Goal: Task Accomplishment & Management: Manage account settings

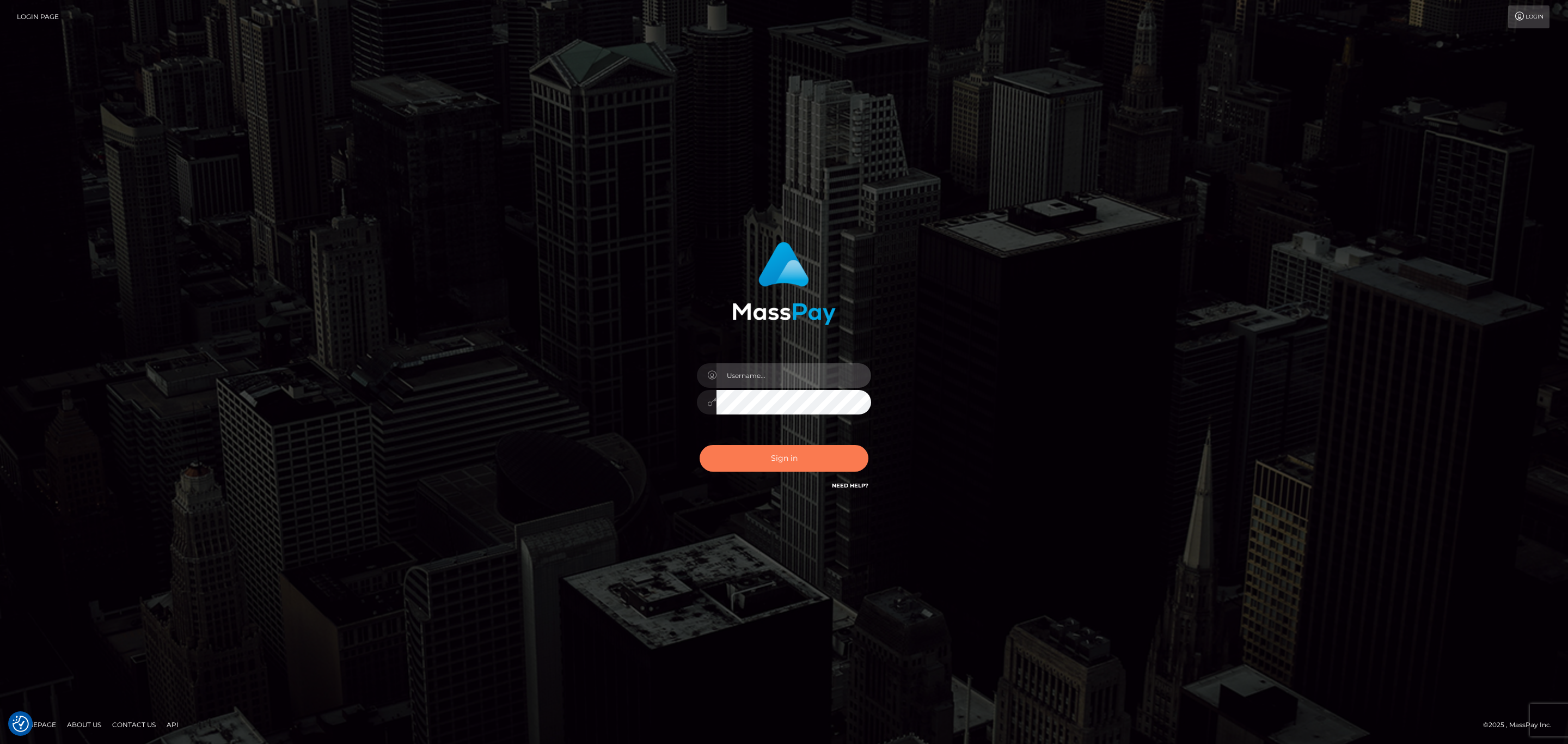
type input "[PERSON_NAME].ace"
click at [797, 454] on button "Sign in" at bounding box center [784, 458] width 168 height 26
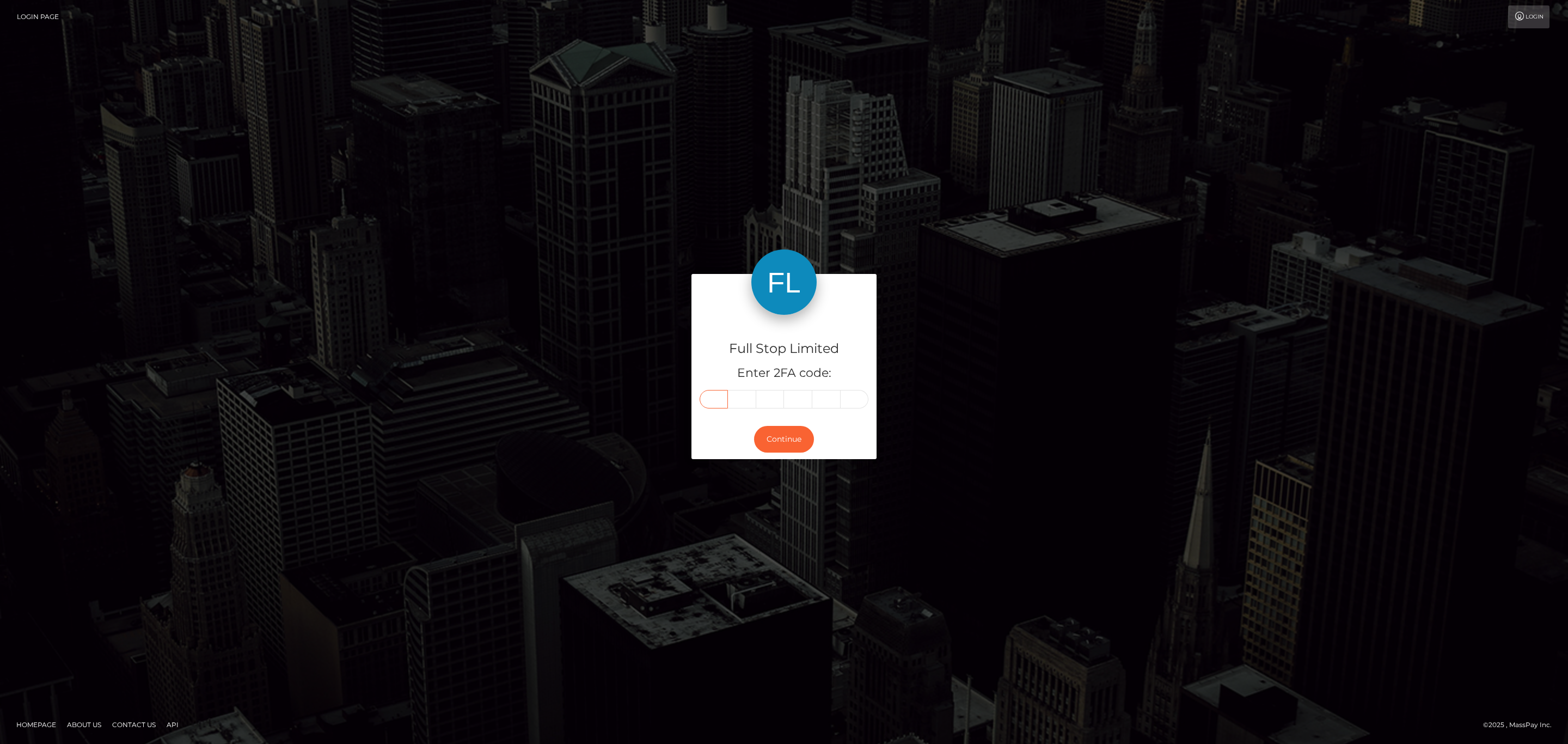
click at [707, 396] on input "text" at bounding box center [714, 399] width 29 height 18
paste input "7"
type input "7"
type input "4"
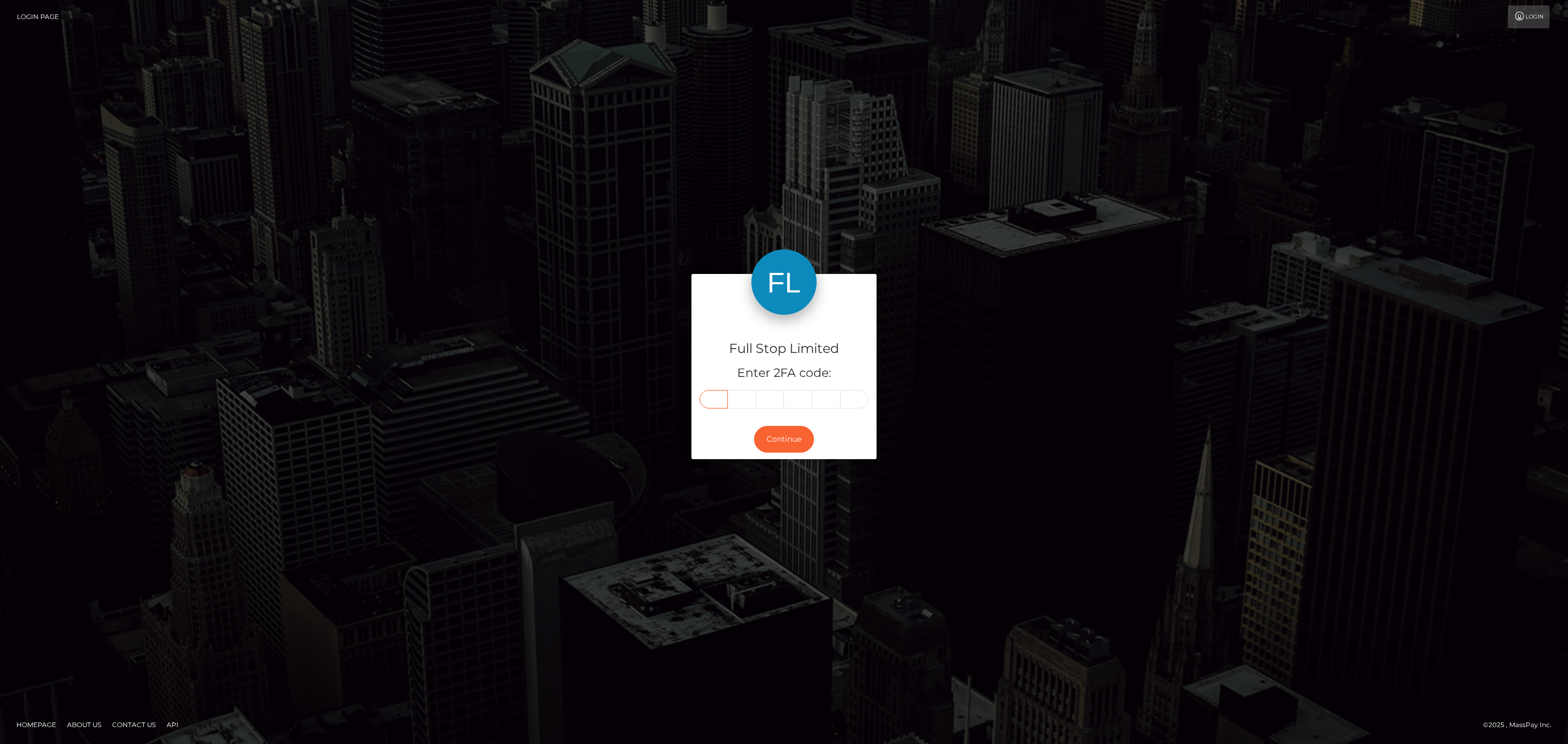
type input "4"
type input "8"
type input "3"
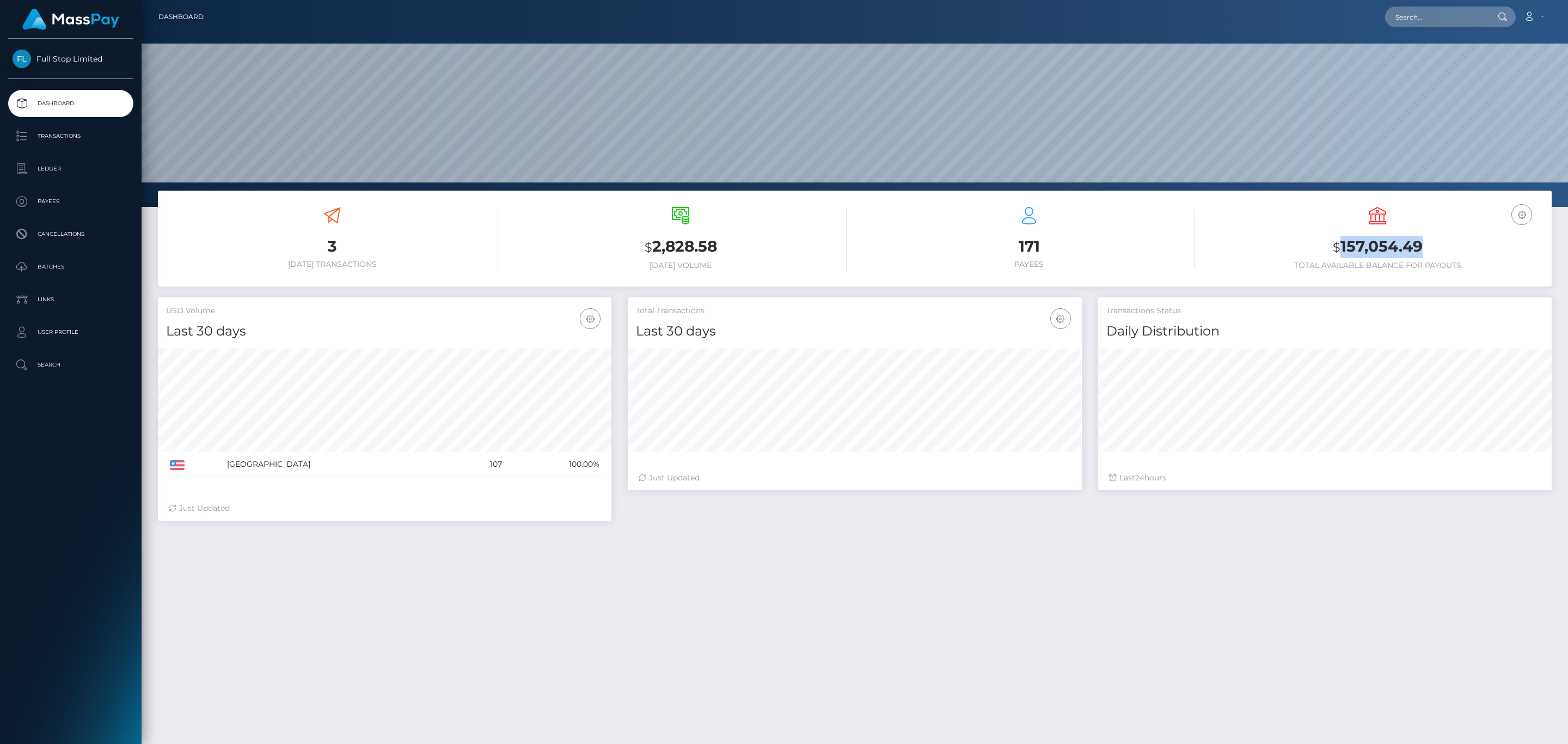
scroll to position [193, 453]
click at [1527, 15] on icon at bounding box center [1529, 16] width 12 height 9
click at [1495, 73] on link "Logout" at bounding box center [1508, 70] width 87 height 20
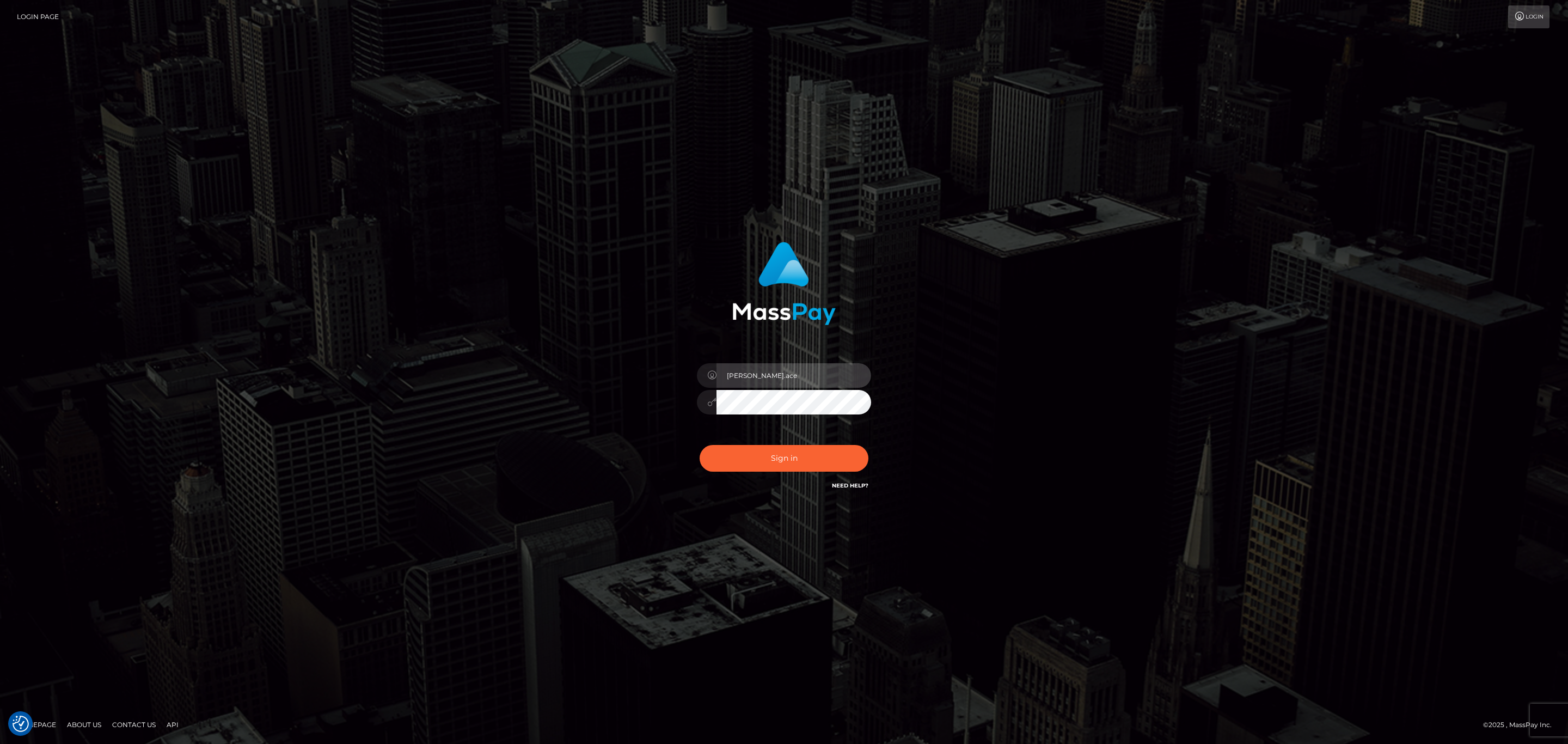
click at [799, 376] on input "[PERSON_NAME].ace" at bounding box center [794, 375] width 155 height 24
type input "Sean.silversocial1"
click at [745, 425] on div "Sean.silversocial1" at bounding box center [784, 396] width 190 height 84
click at [745, 448] on button "Sign in" at bounding box center [784, 458] width 168 height 26
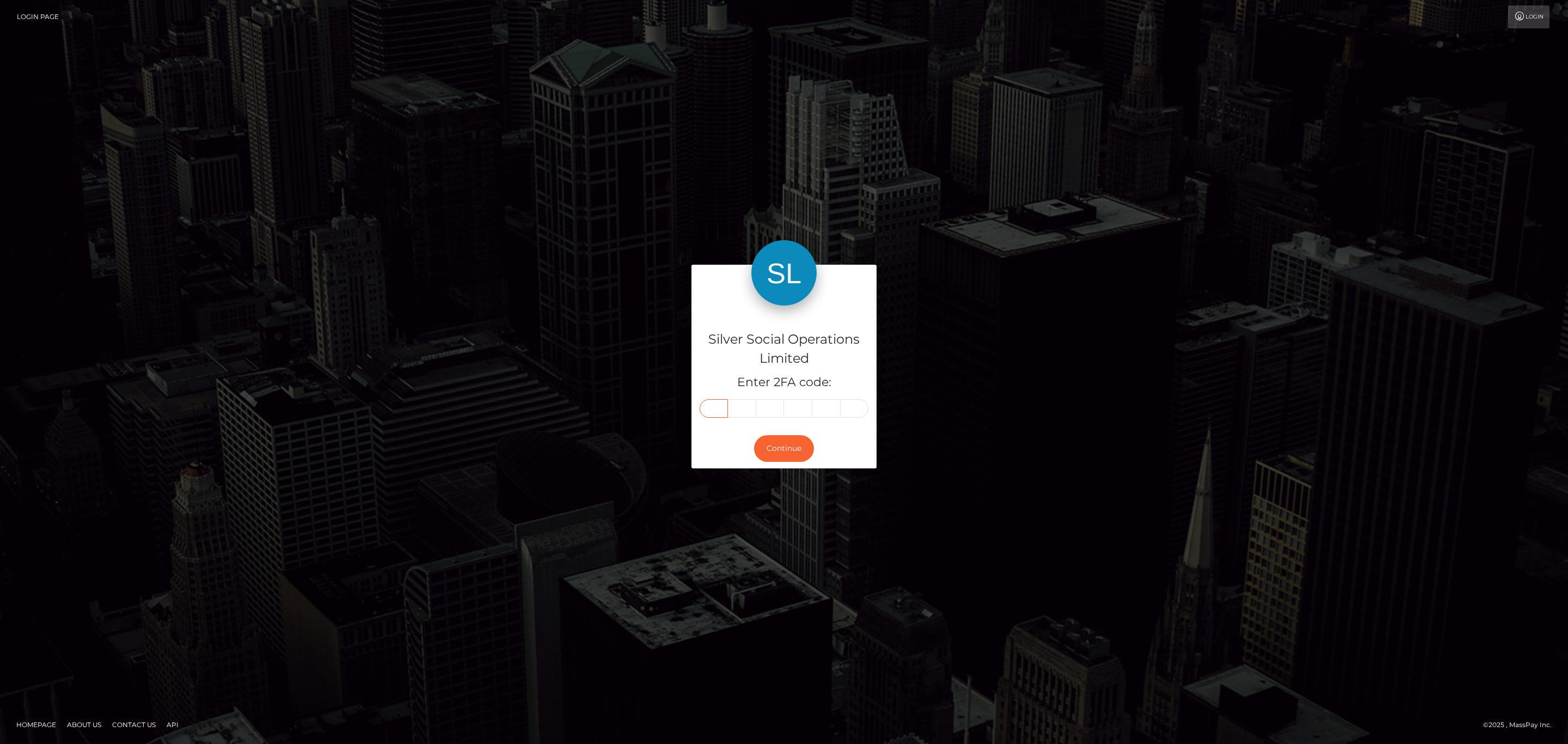
drag, startPoint x: 724, startPoint y: 413, endPoint x: 716, endPoint y: 412, distance: 8.1
click at [721, 413] on input "text" at bounding box center [714, 408] width 29 height 18
paste input "1"
type input "1"
type input "6"
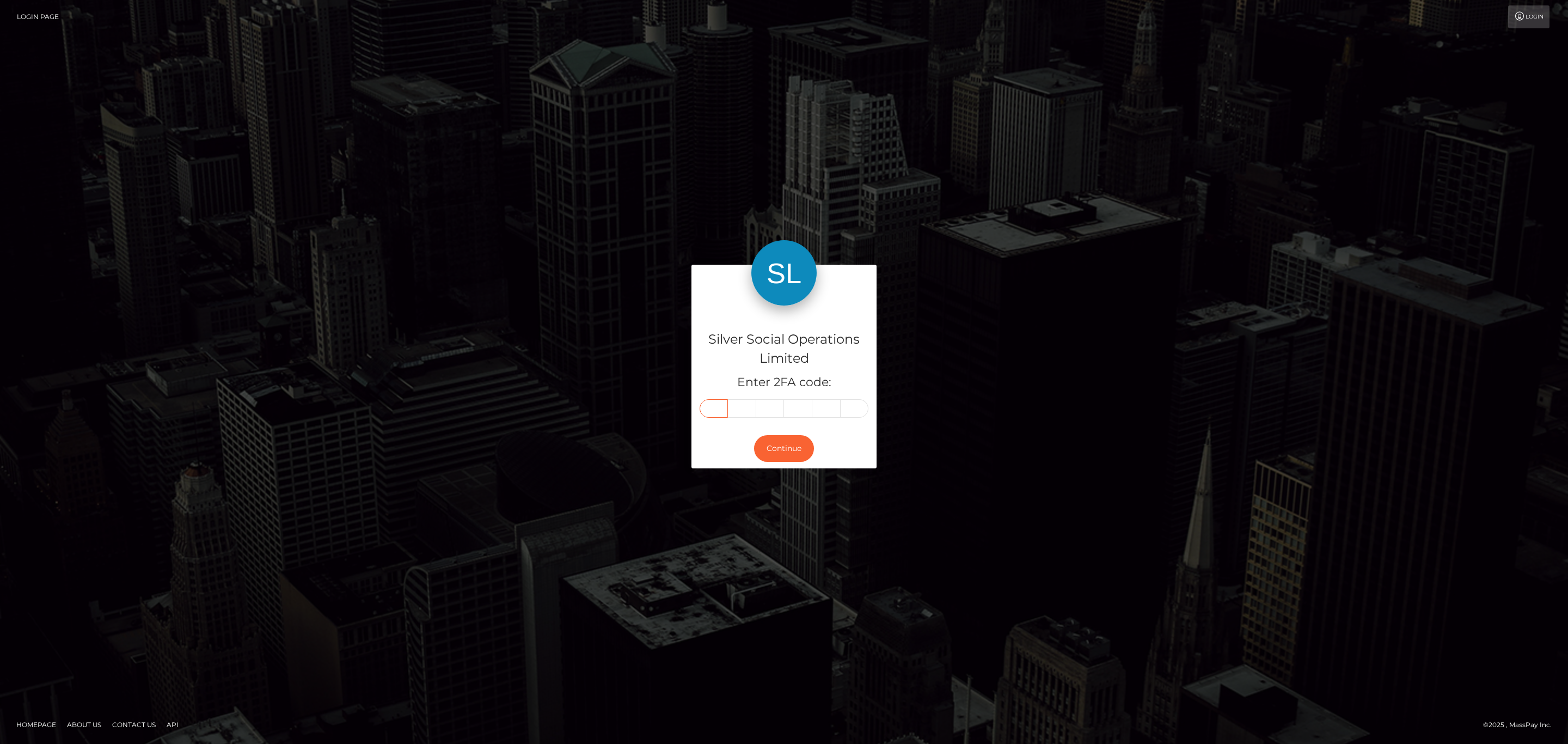
type input "7"
type input "2"
type input "1"
type input "6"
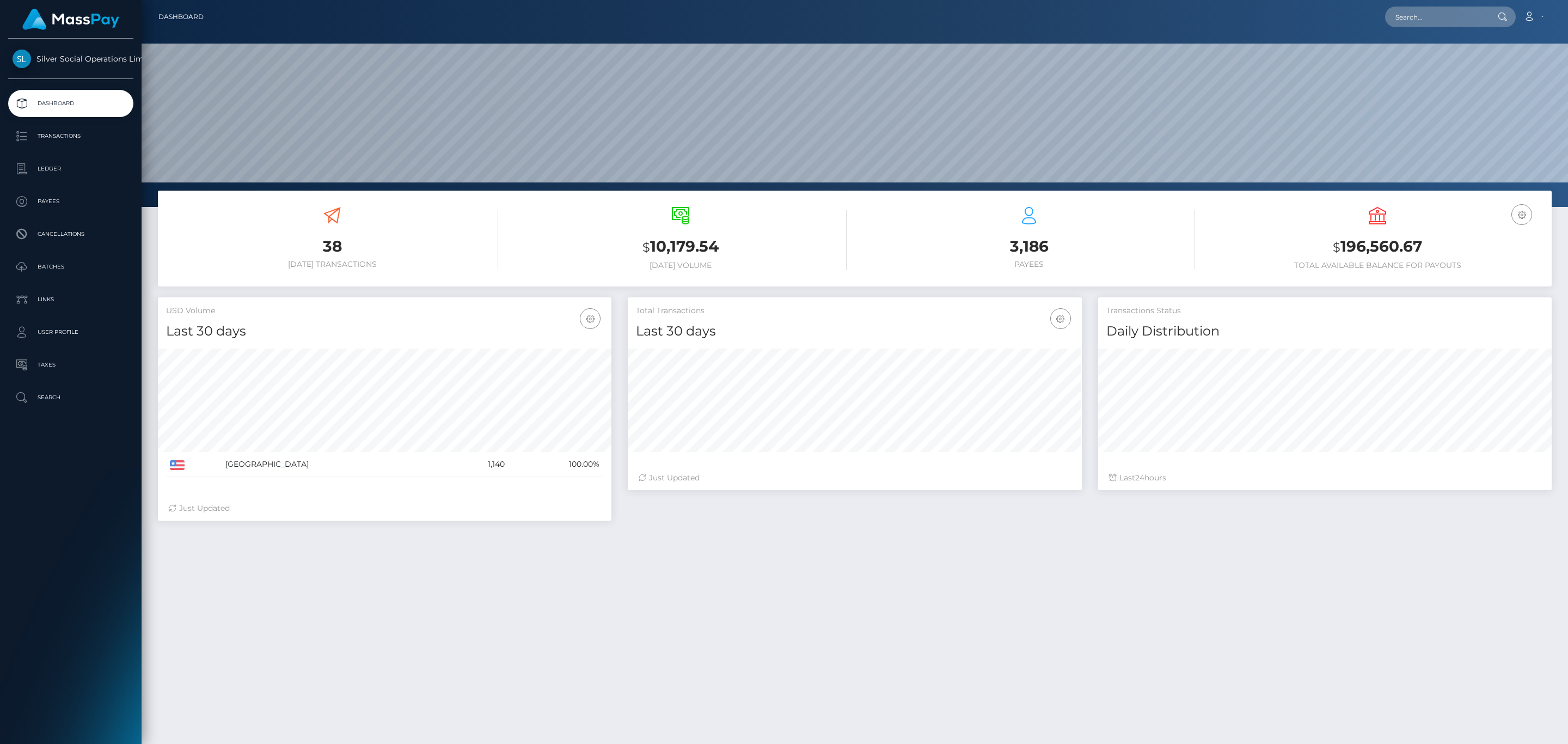
scroll to position [193, 453]
click at [1398, 252] on h3 "$ 196,560.67" at bounding box center [1377, 247] width 332 height 22
copy h3 "196,560.67"
click at [1537, 21] on link "Account" at bounding box center [1533, 17] width 32 height 23
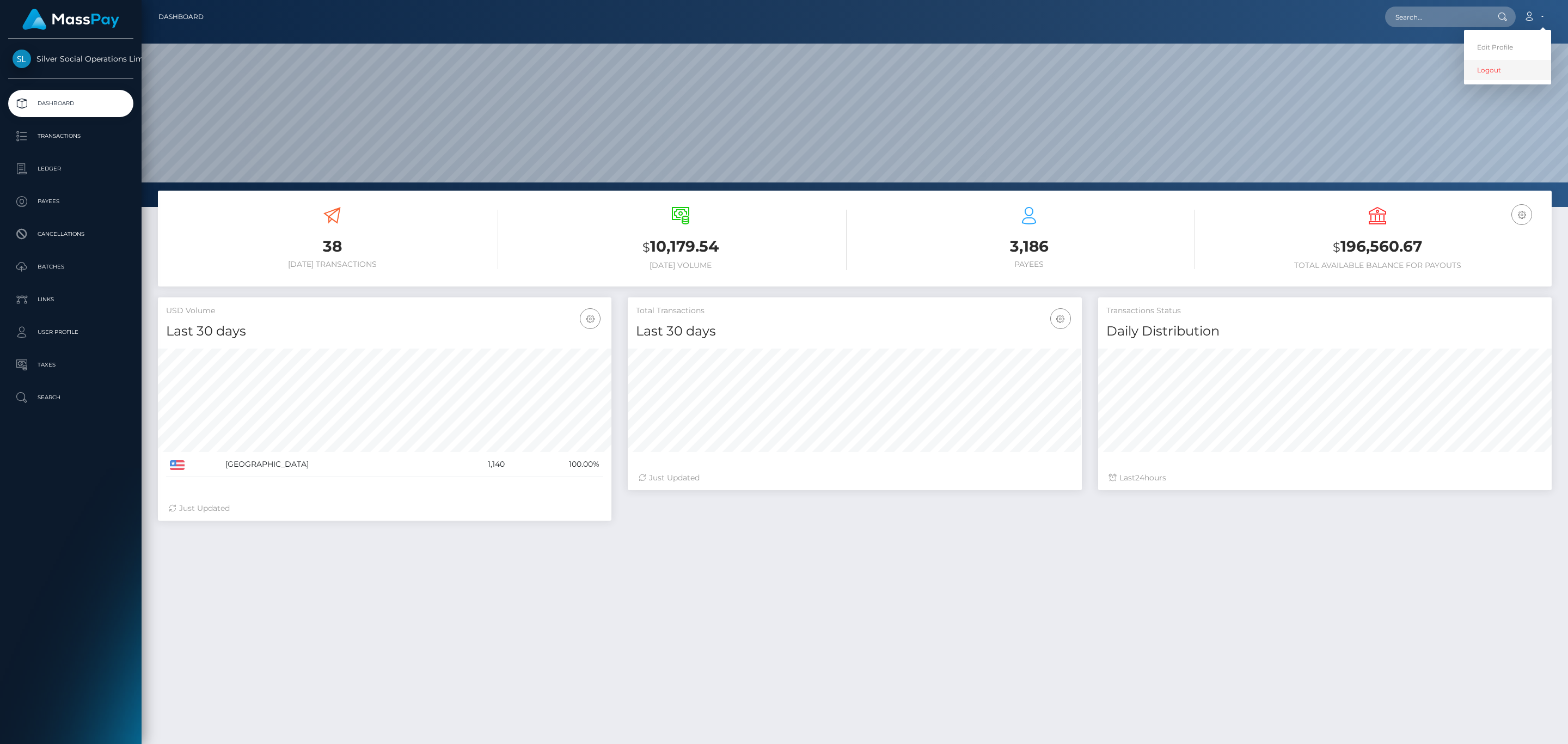
click at [1497, 69] on link "Logout" at bounding box center [1508, 70] width 87 height 20
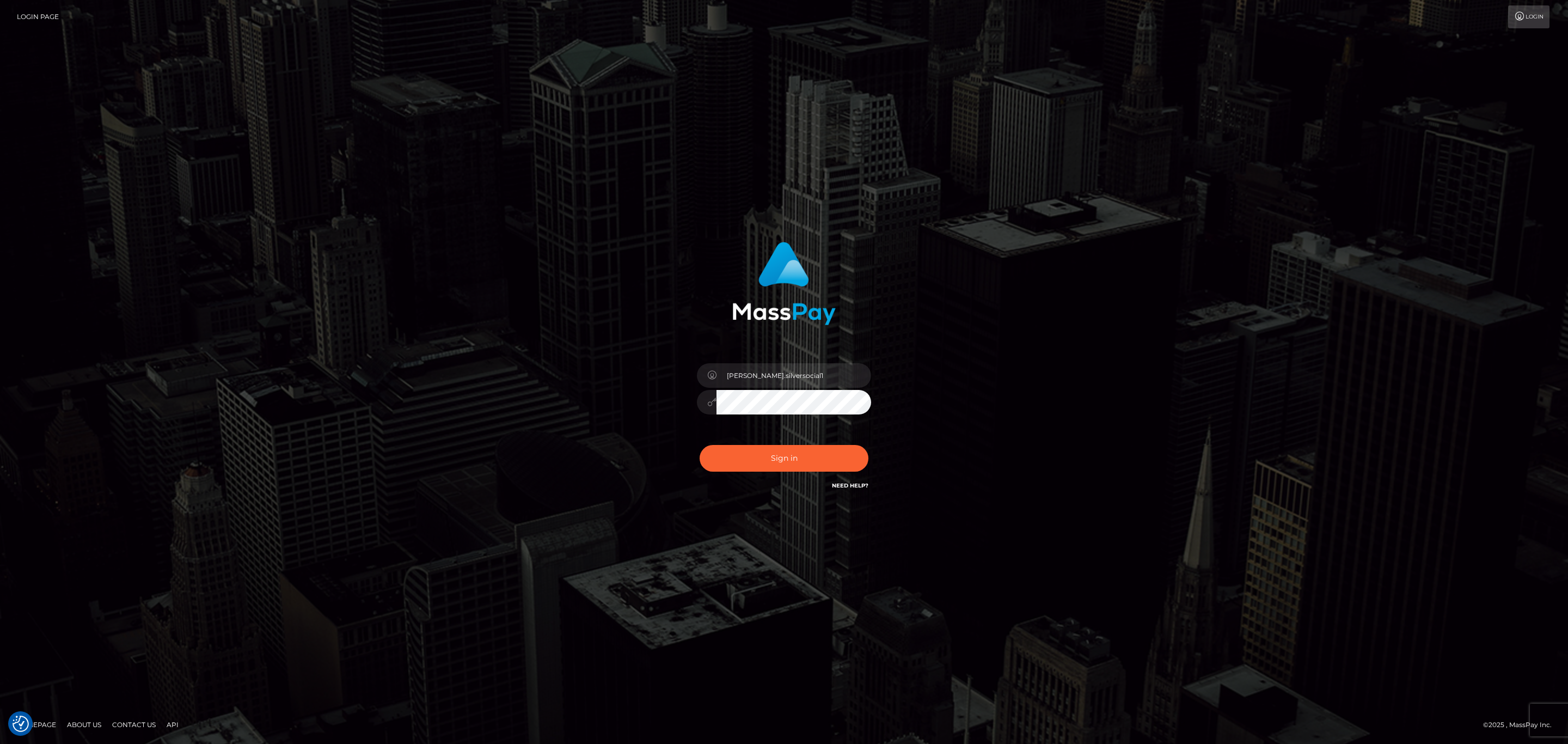
click at [711, 366] on div at bounding box center [707, 375] width 20 height 24
click at [796, 380] on input "[PERSON_NAME].silversocial1" at bounding box center [794, 375] width 155 height 24
type input "Sean.silversocial"
click at [818, 459] on button "Sign in" at bounding box center [784, 458] width 168 height 26
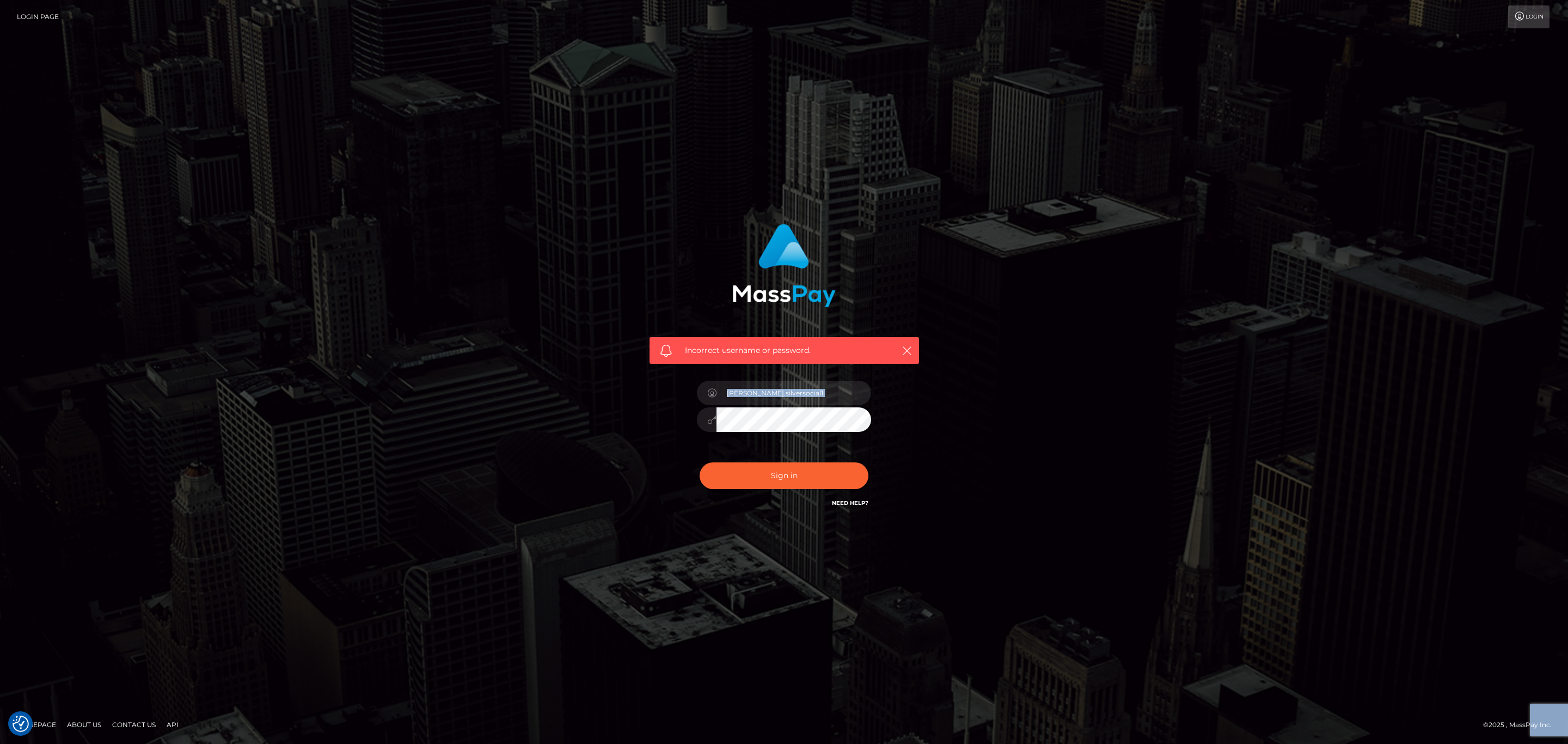
click at [753, 402] on div "Incorrect username or password. [PERSON_NAME].silversocial1" at bounding box center [784, 366] width 286 height 302
click at [758, 392] on input "[PERSON_NAME].silversocial1" at bounding box center [794, 393] width 155 height 24
type input "[PERSON_NAME].megabonanza"
click at [823, 492] on div "Sign in Need Help?" at bounding box center [784, 480] width 190 height 48
click at [842, 476] on button "Sign in" at bounding box center [784, 475] width 168 height 26
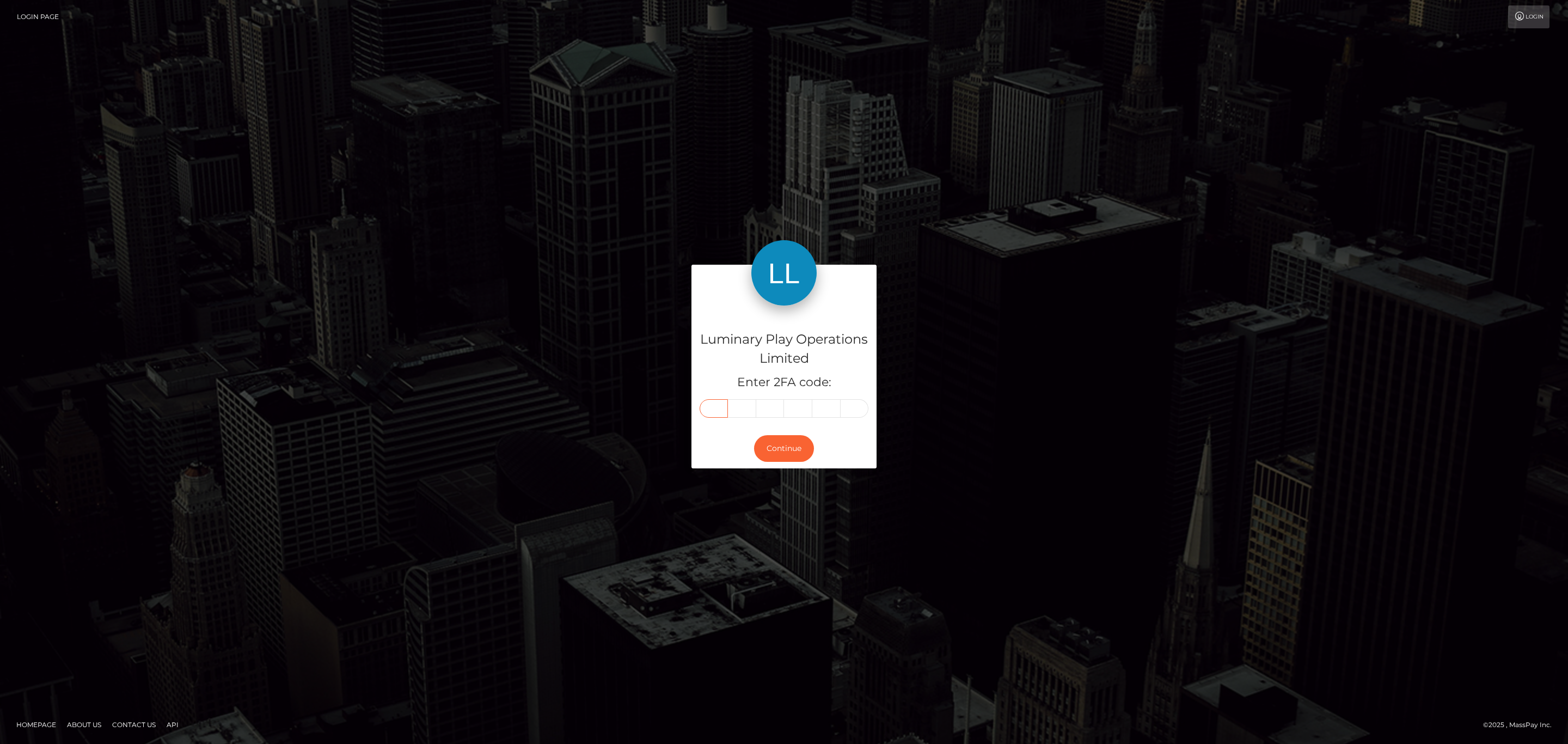
click at [722, 408] on input "text" at bounding box center [714, 408] width 29 height 18
paste input "5"
type input "5"
type input "4"
type input "8"
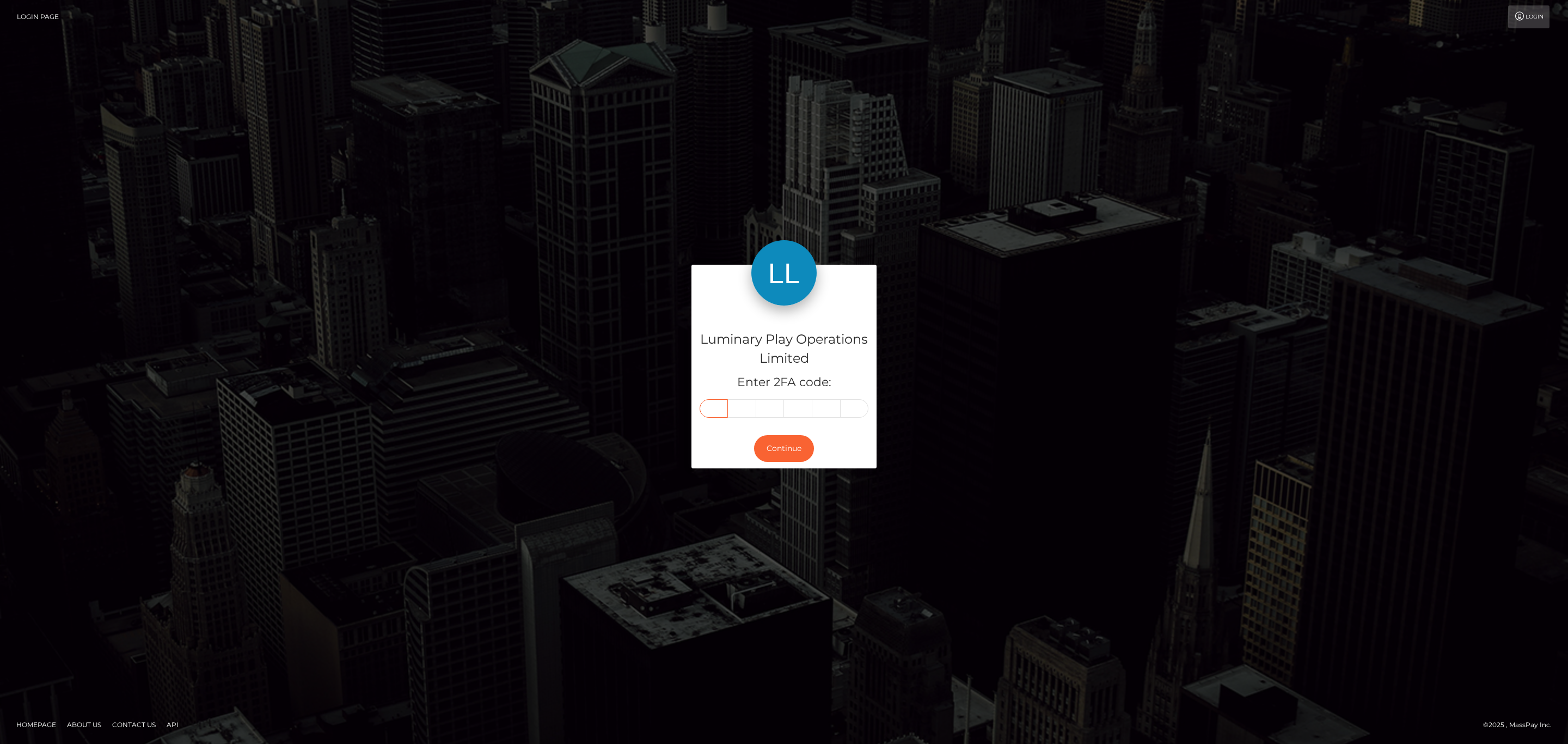
type input "0"
type input "9"
type input "4"
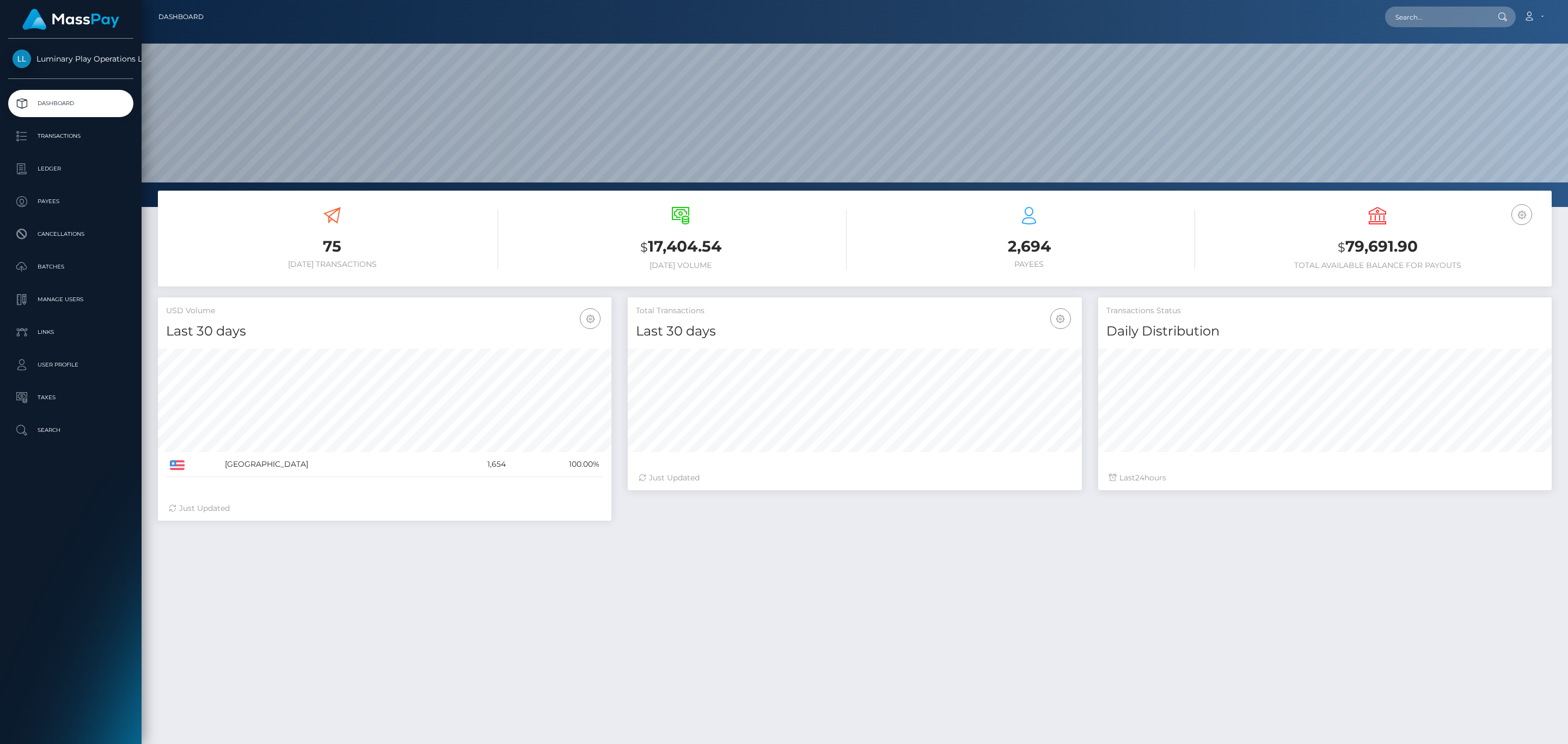
scroll to position [193, 453]
click at [1400, 234] on div "USD Balance $ 79,691.90 Total Available Balance for Payouts" at bounding box center [1377, 238] width 332 height 63
copy h3 "79,691.90"
